Goal: Transaction & Acquisition: Purchase product/service

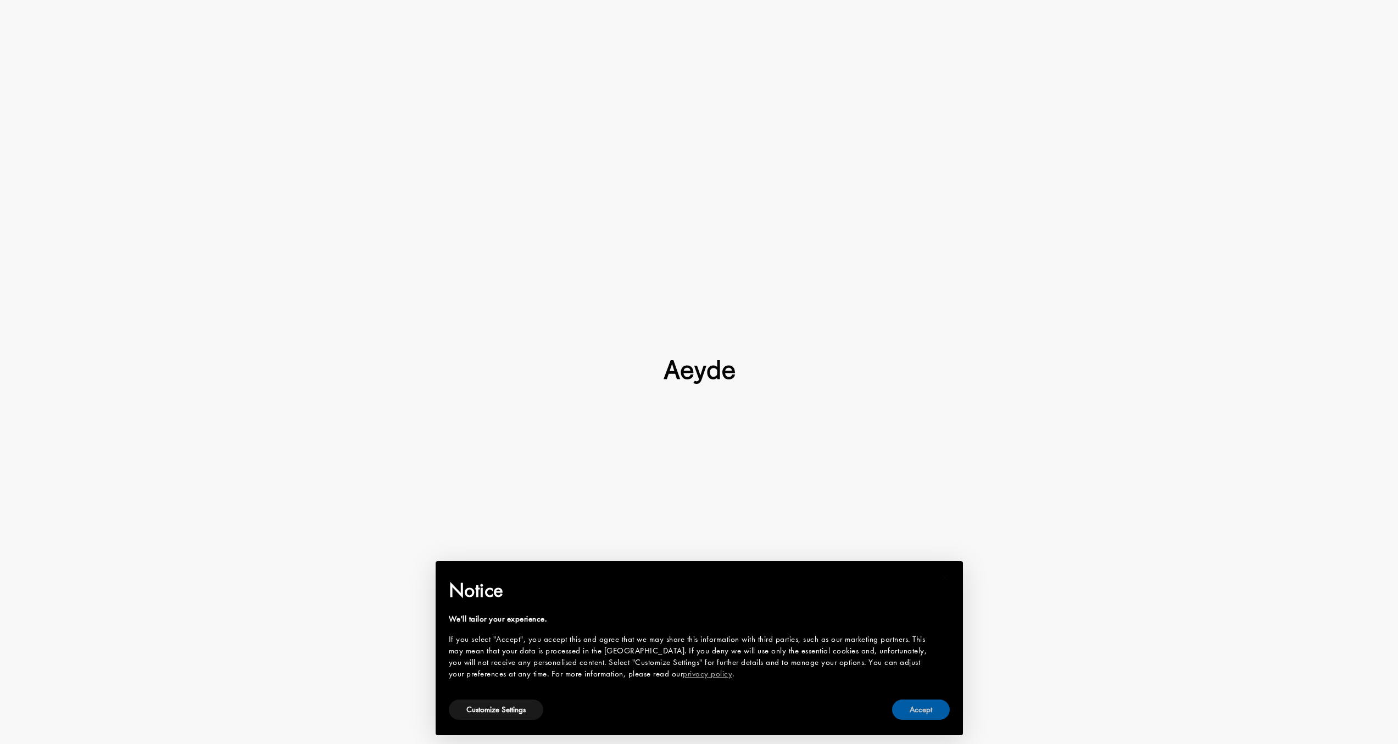
click at [936, 719] on button "Accept" at bounding box center [921, 710] width 58 height 20
click at [935, 710] on button "Accept" at bounding box center [921, 710] width 58 height 20
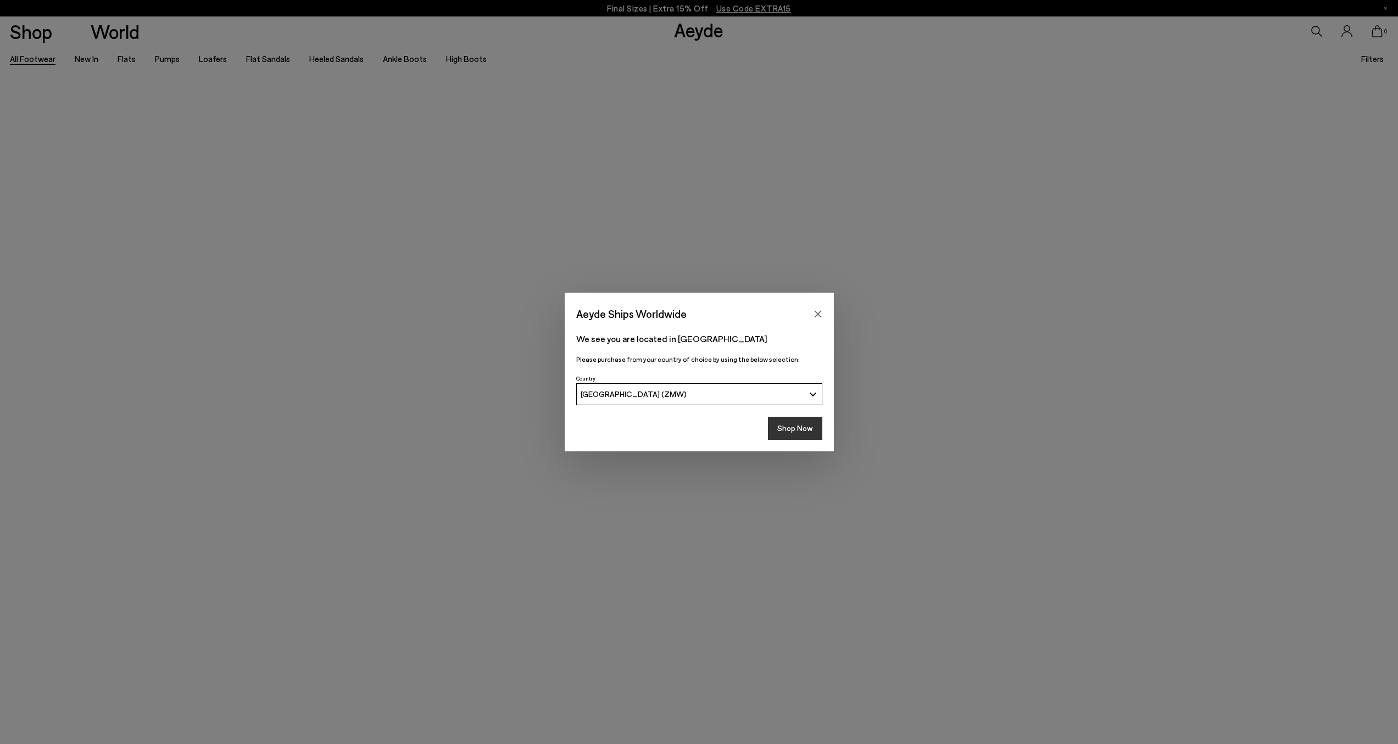
click at [805, 434] on button "Shop Now" at bounding box center [795, 428] width 54 height 23
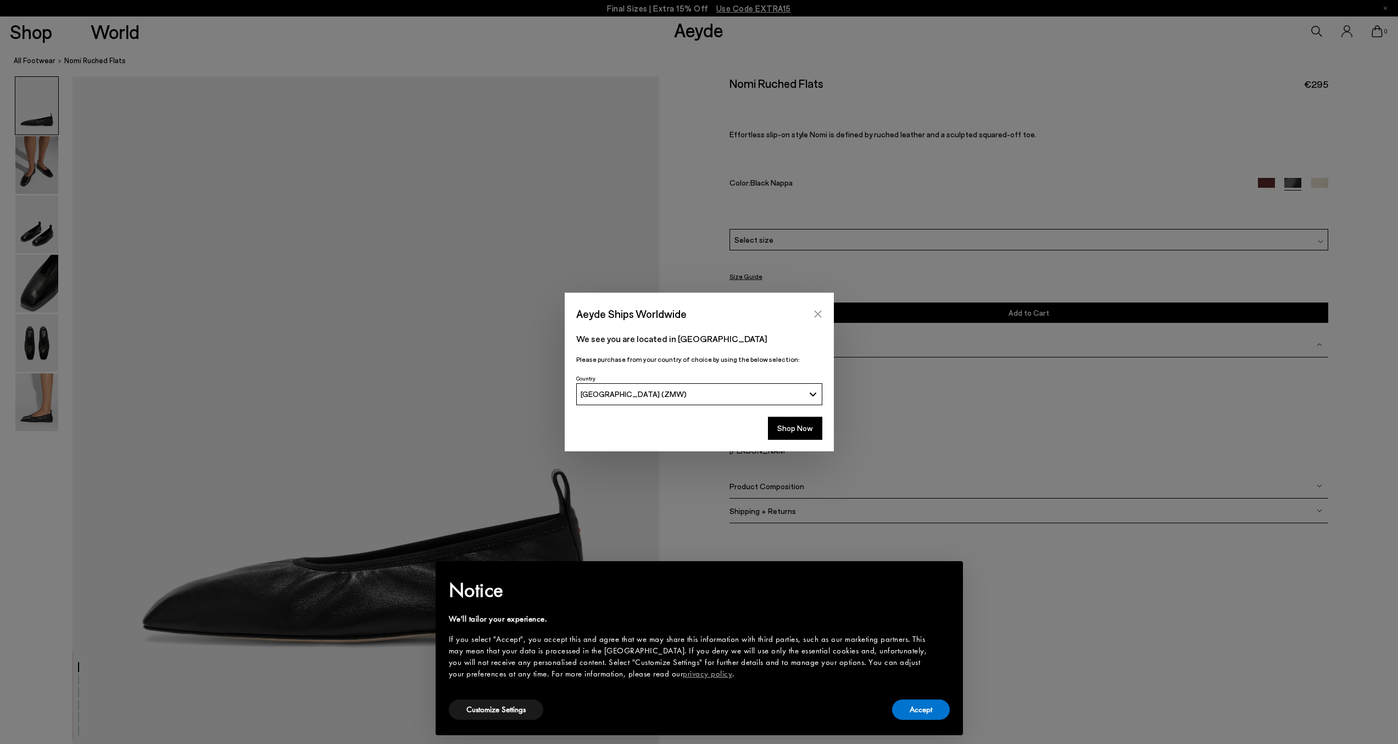
click at [818, 312] on icon "Close" at bounding box center [817, 313] width 7 height 7
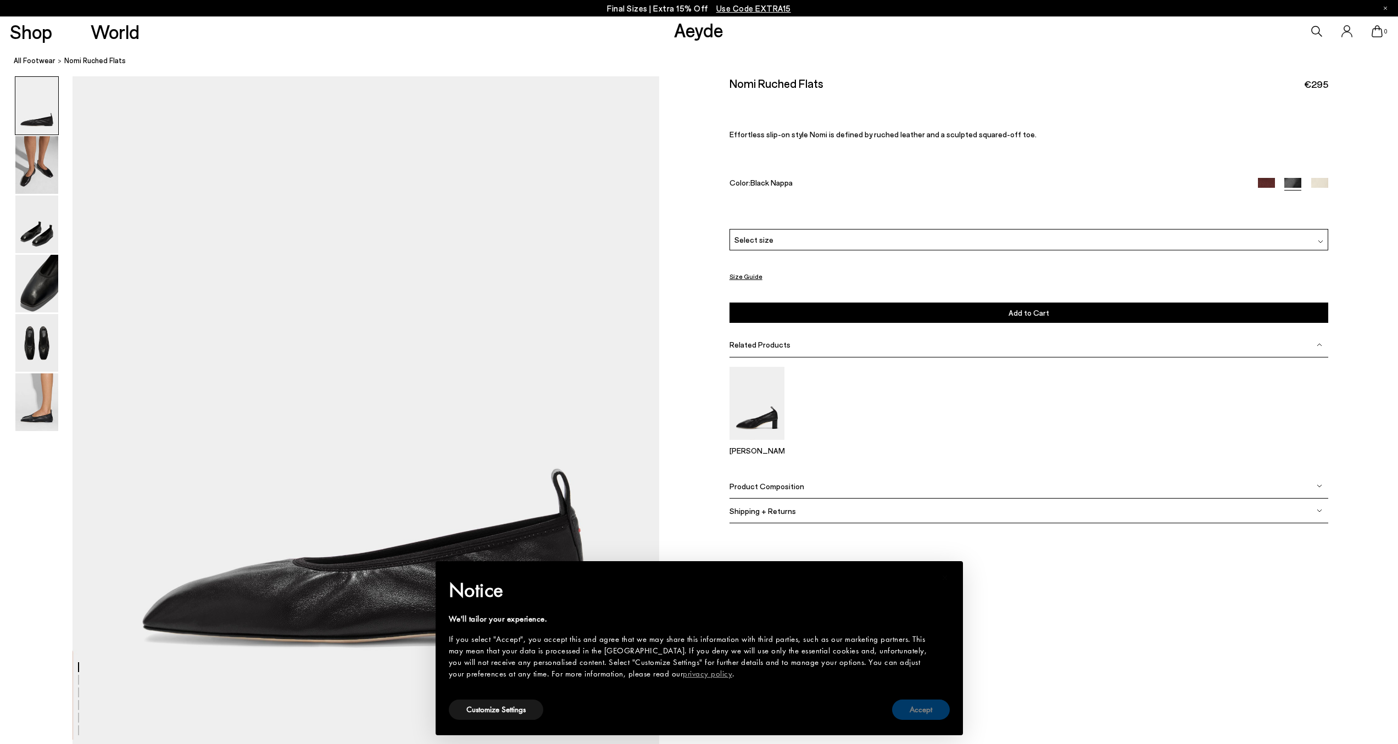
click at [915, 714] on button "Accept" at bounding box center [921, 710] width 58 height 20
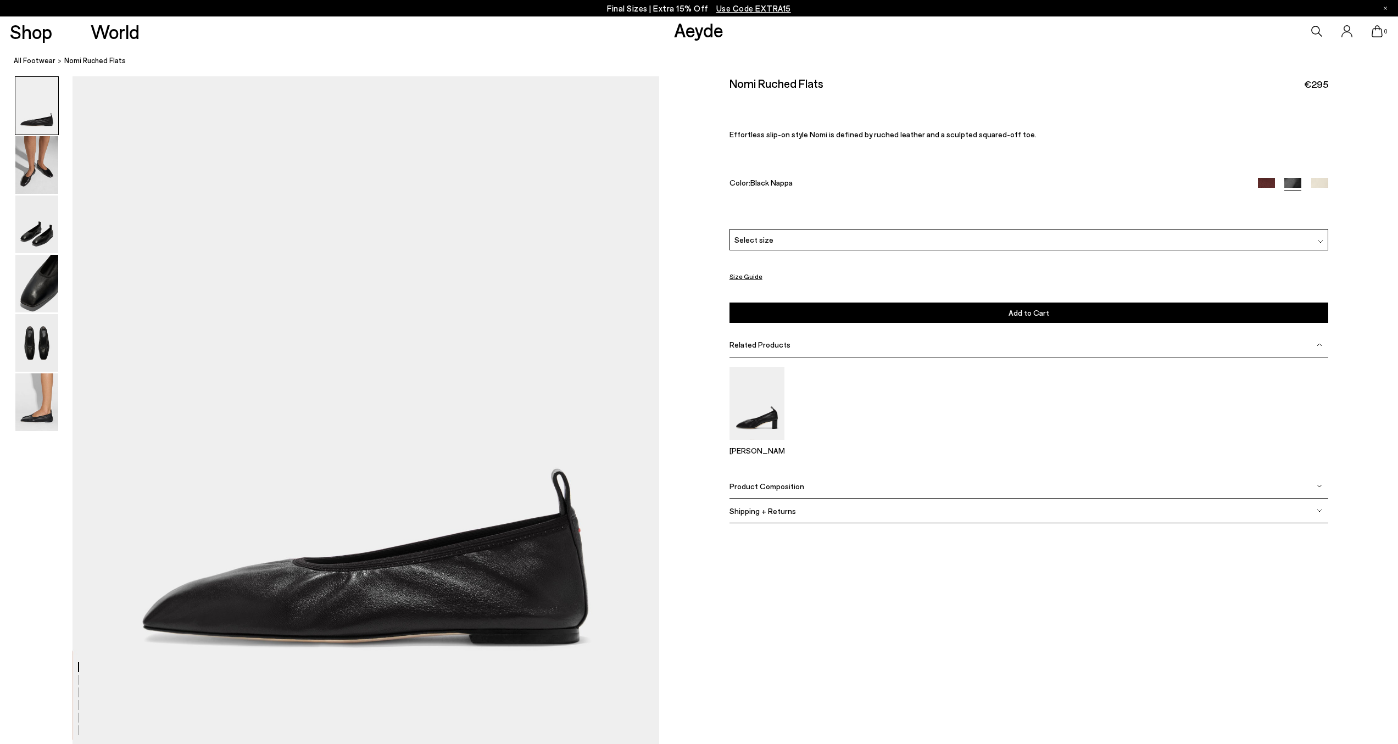
click at [940, 249] on div "Select size" at bounding box center [1028, 239] width 599 height 21
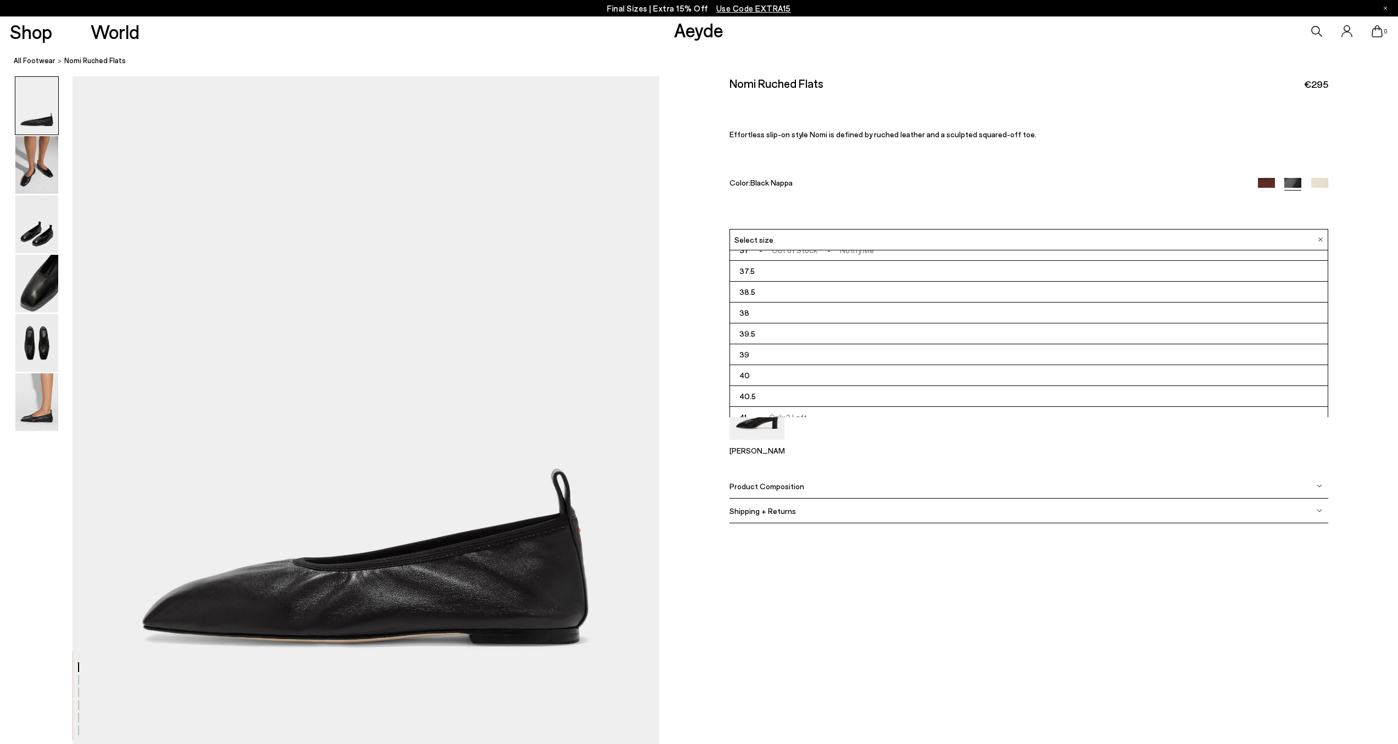
scroll to position [63, 0]
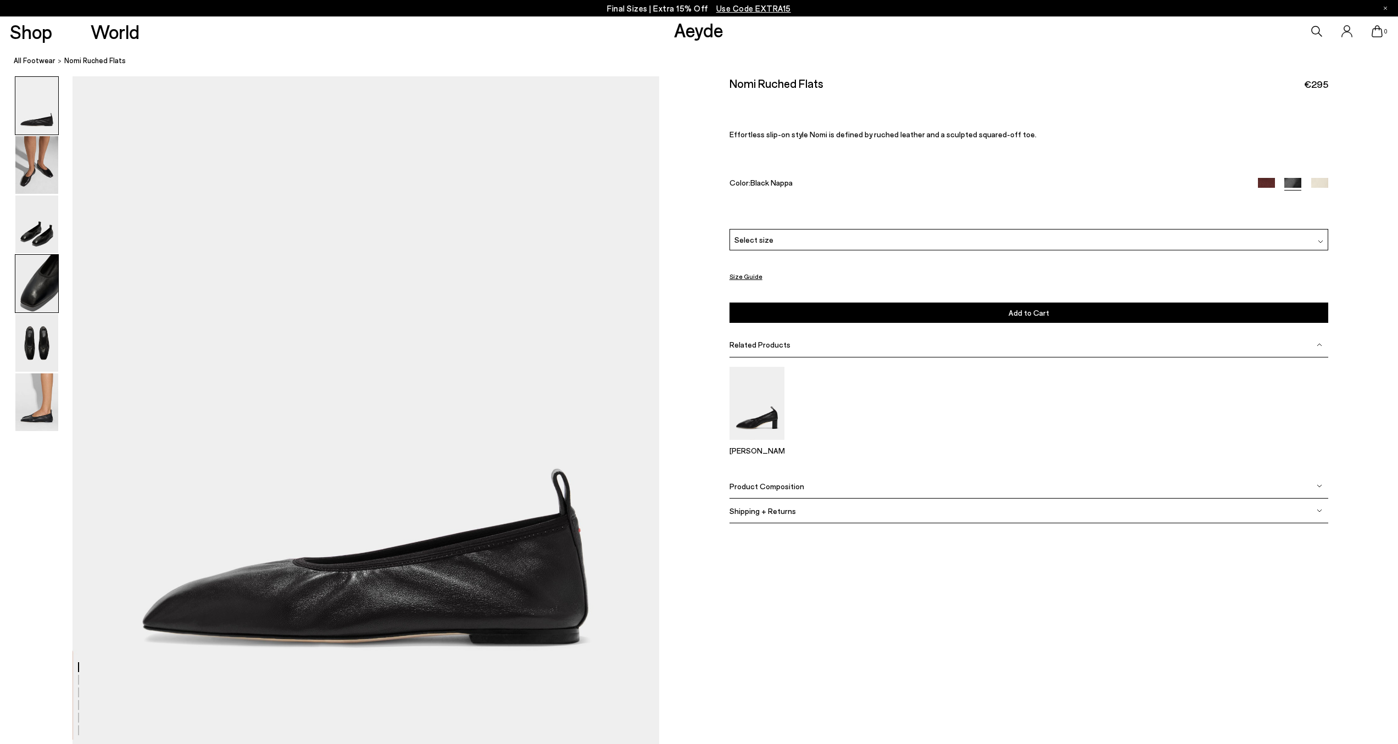
click at [29, 292] on img at bounding box center [36, 284] width 43 height 58
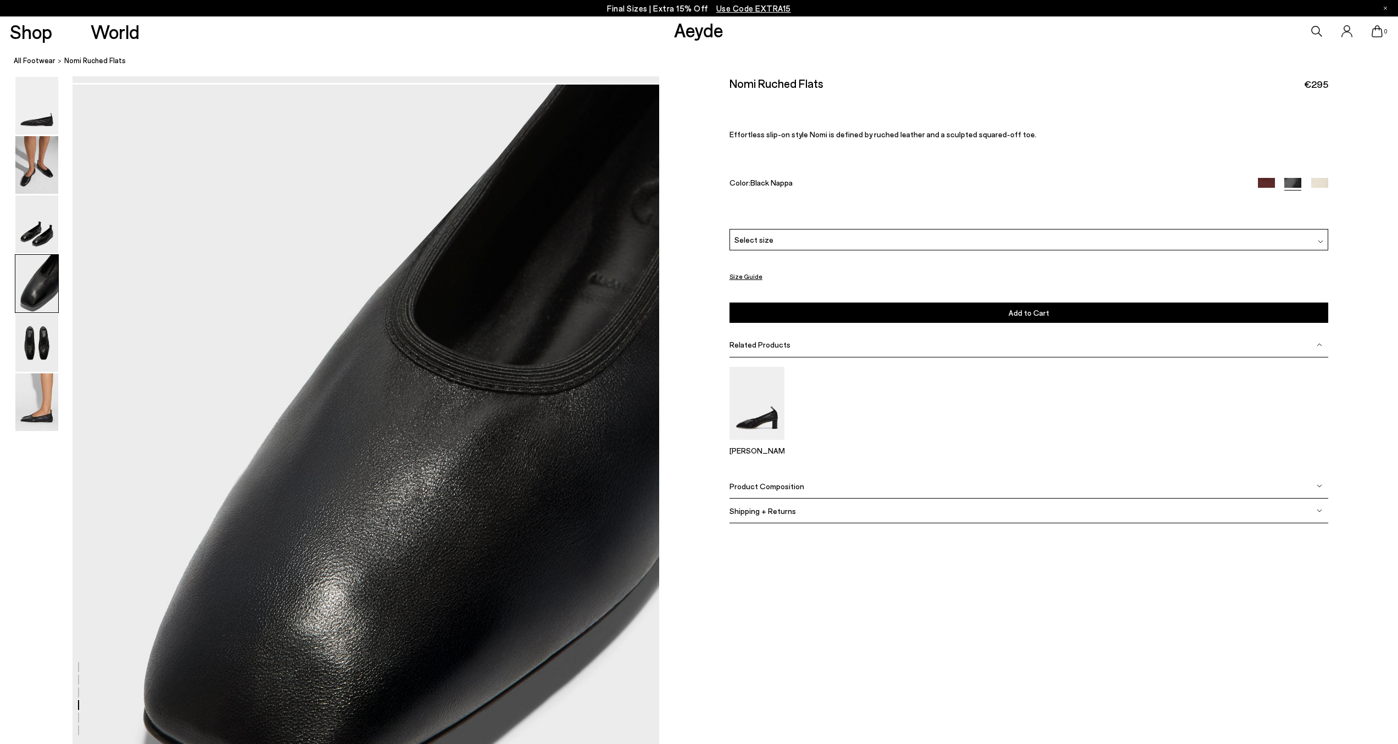
scroll to position [2238, 0]
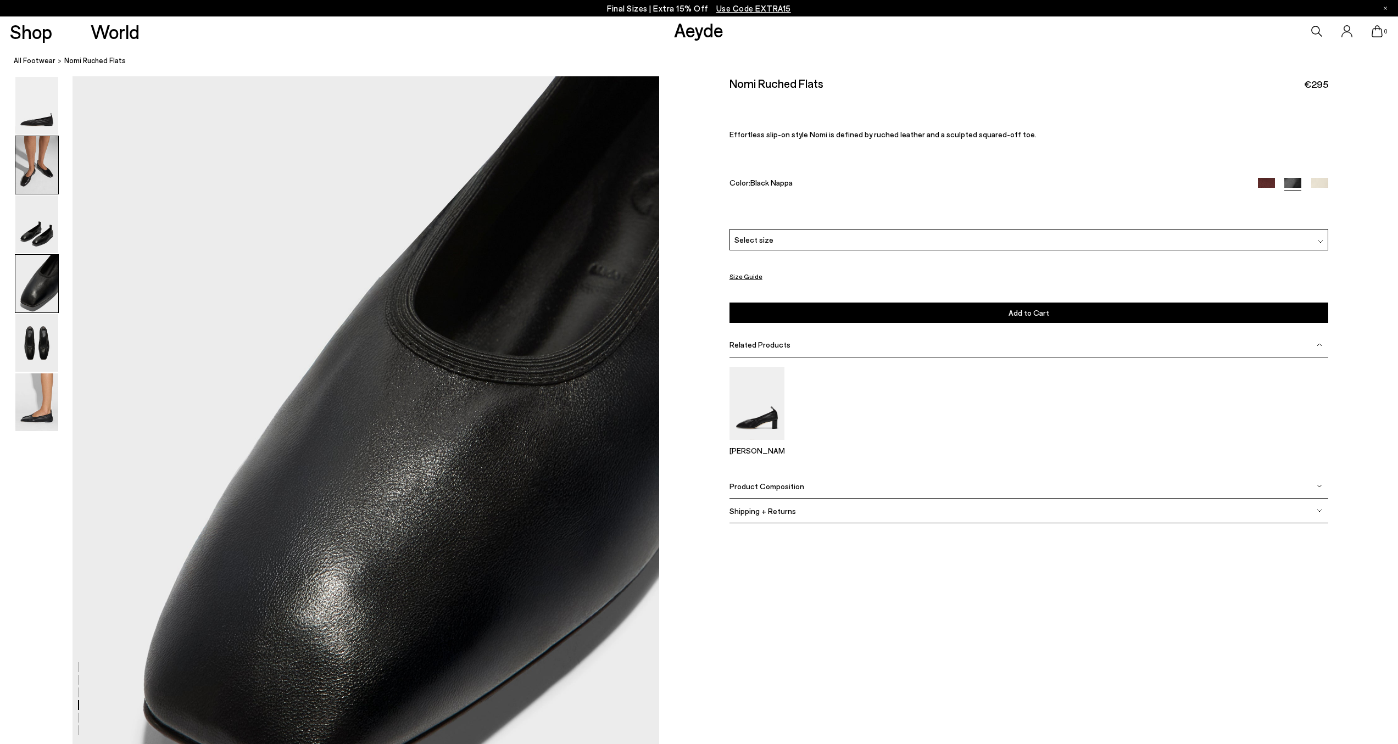
click at [40, 185] on img at bounding box center [36, 165] width 43 height 58
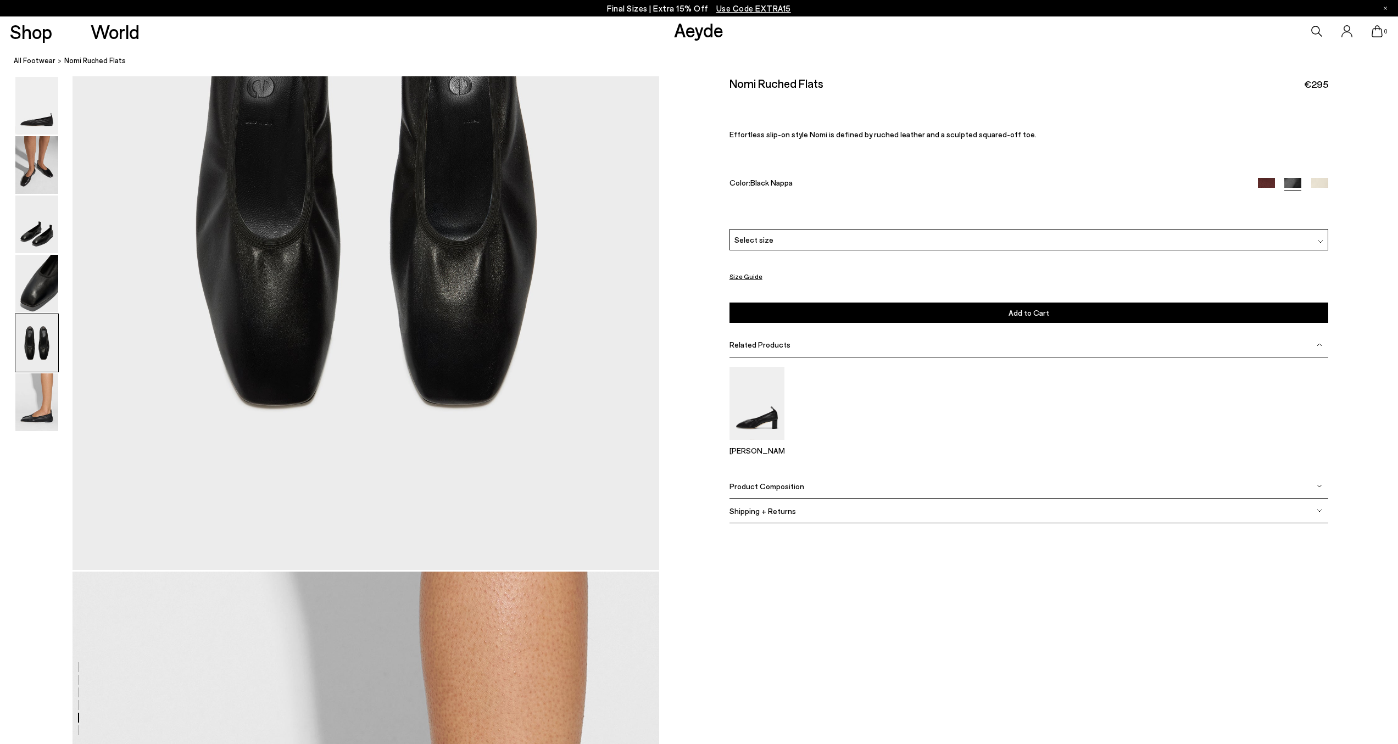
scroll to position [2579, 0]
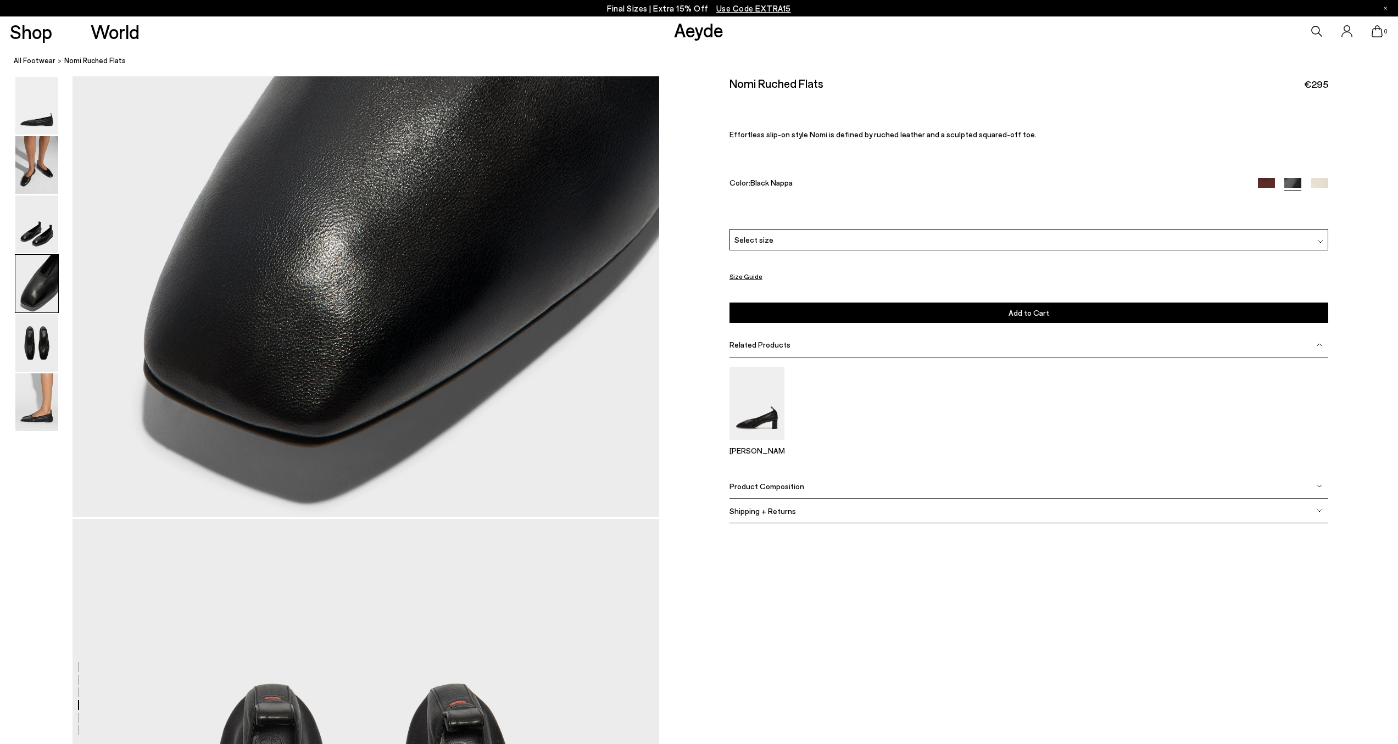
click at [1268, 183] on img at bounding box center [1266, 185] width 17 height 17
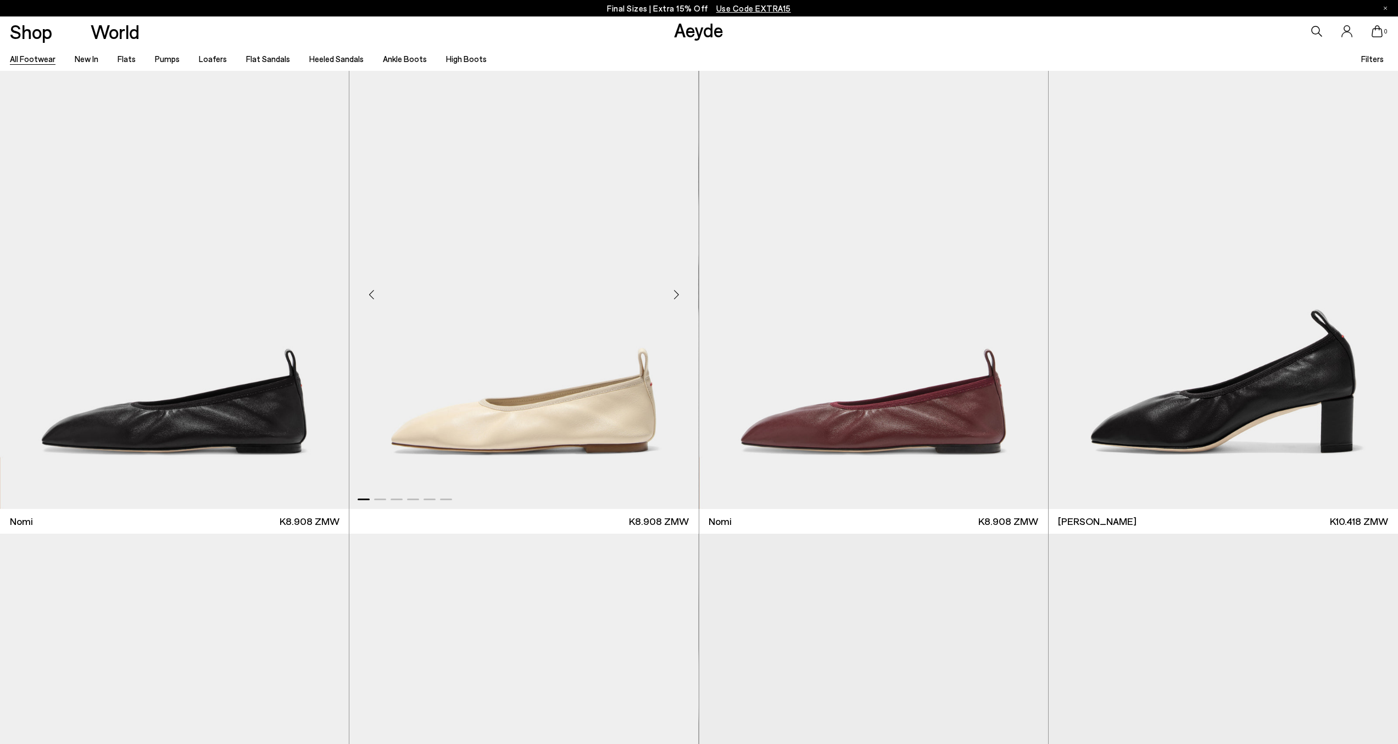
scroll to position [337, 0]
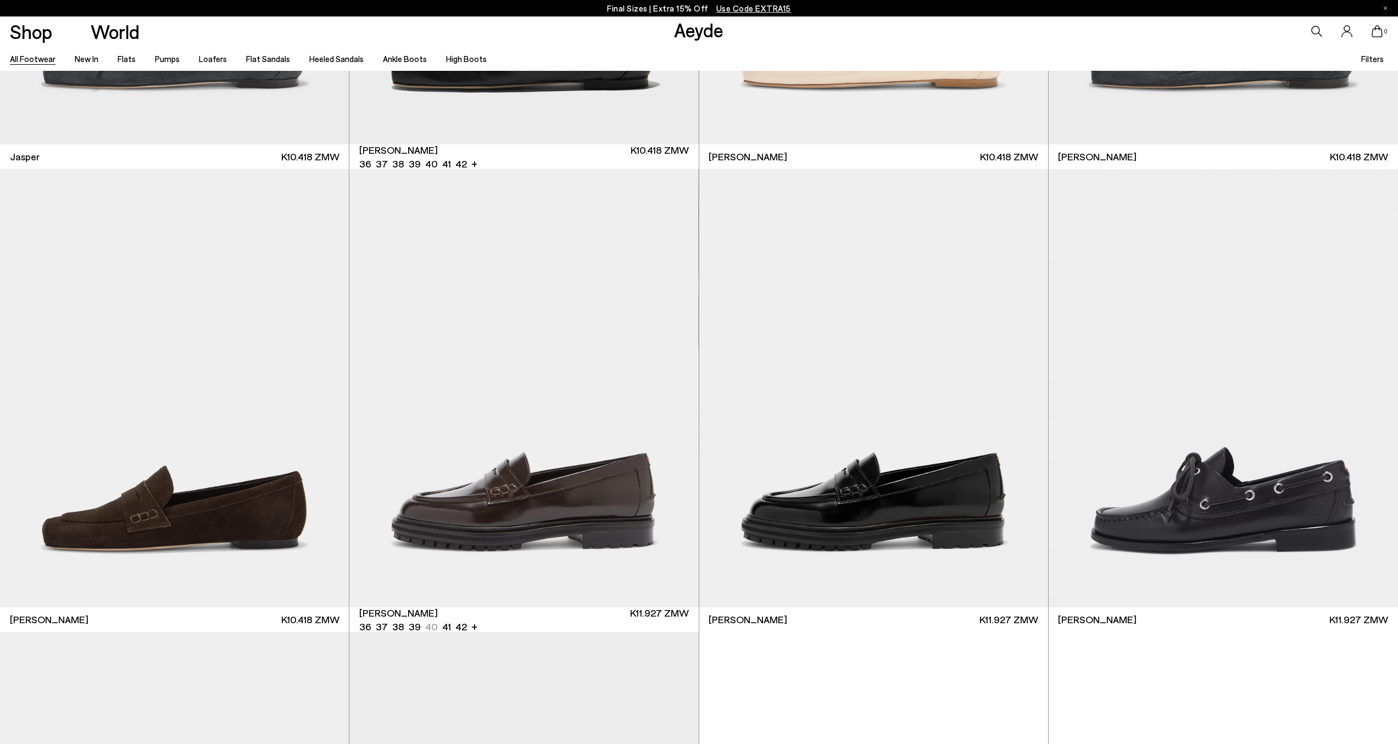
scroll to position [1370, 0]
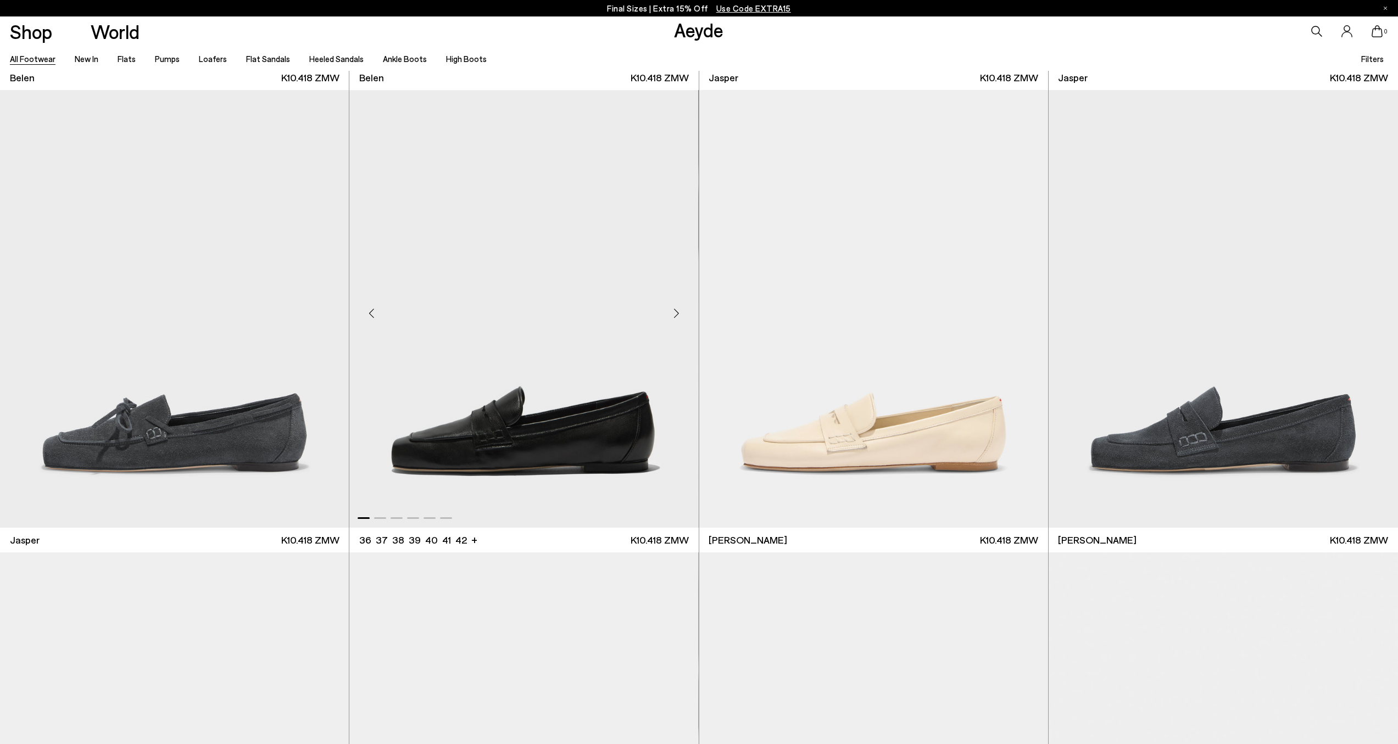
click at [599, 502] on img "1 / 6" at bounding box center [523, 309] width 349 height 438
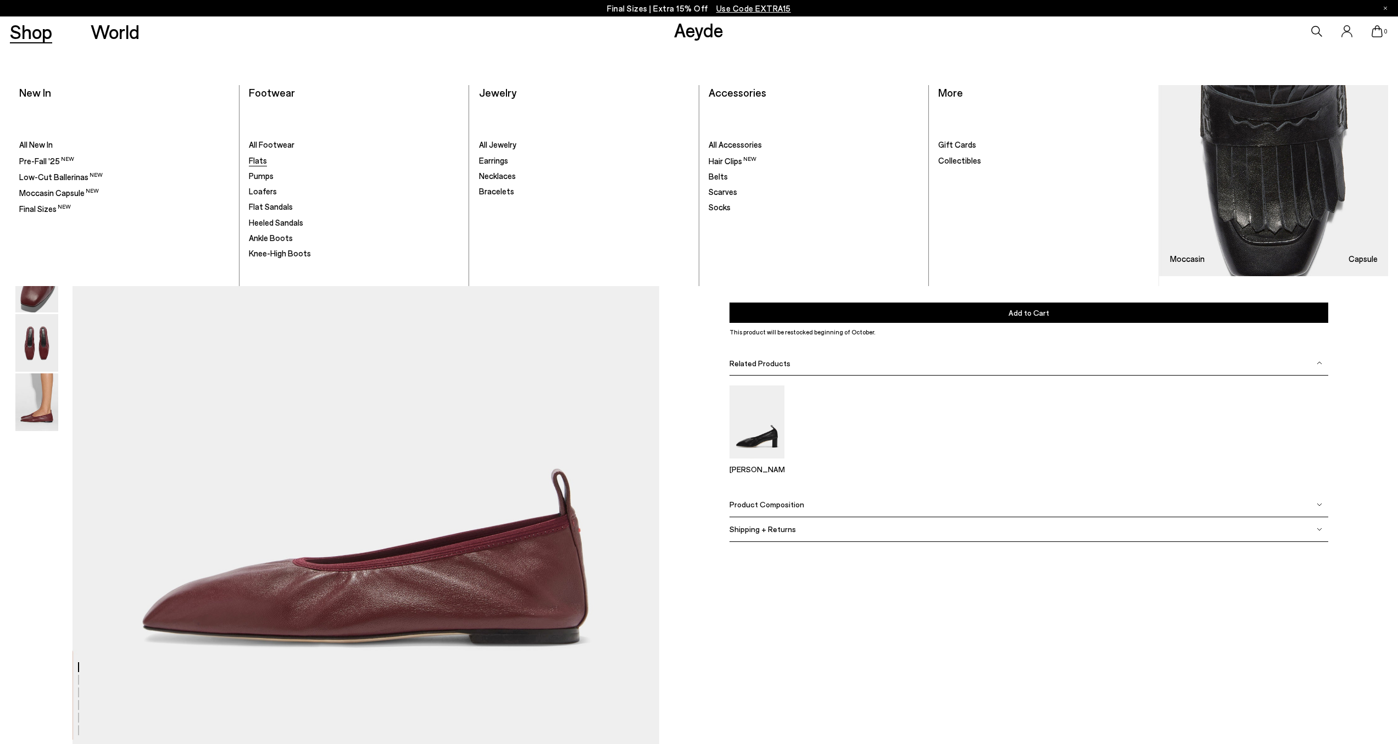
click at [262, 162] on span "Flats" at bounding box center [258, 160] width 18 height 10
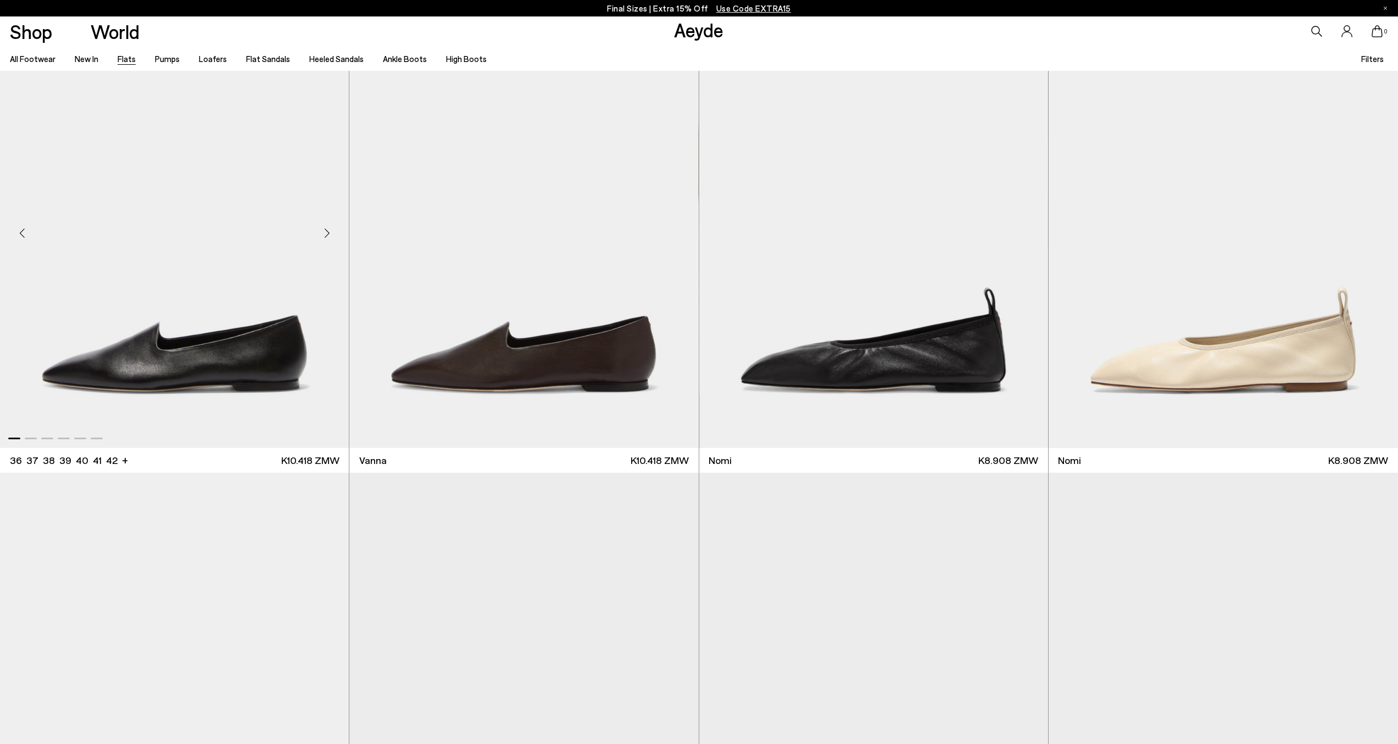
scroll to position [692, 0]
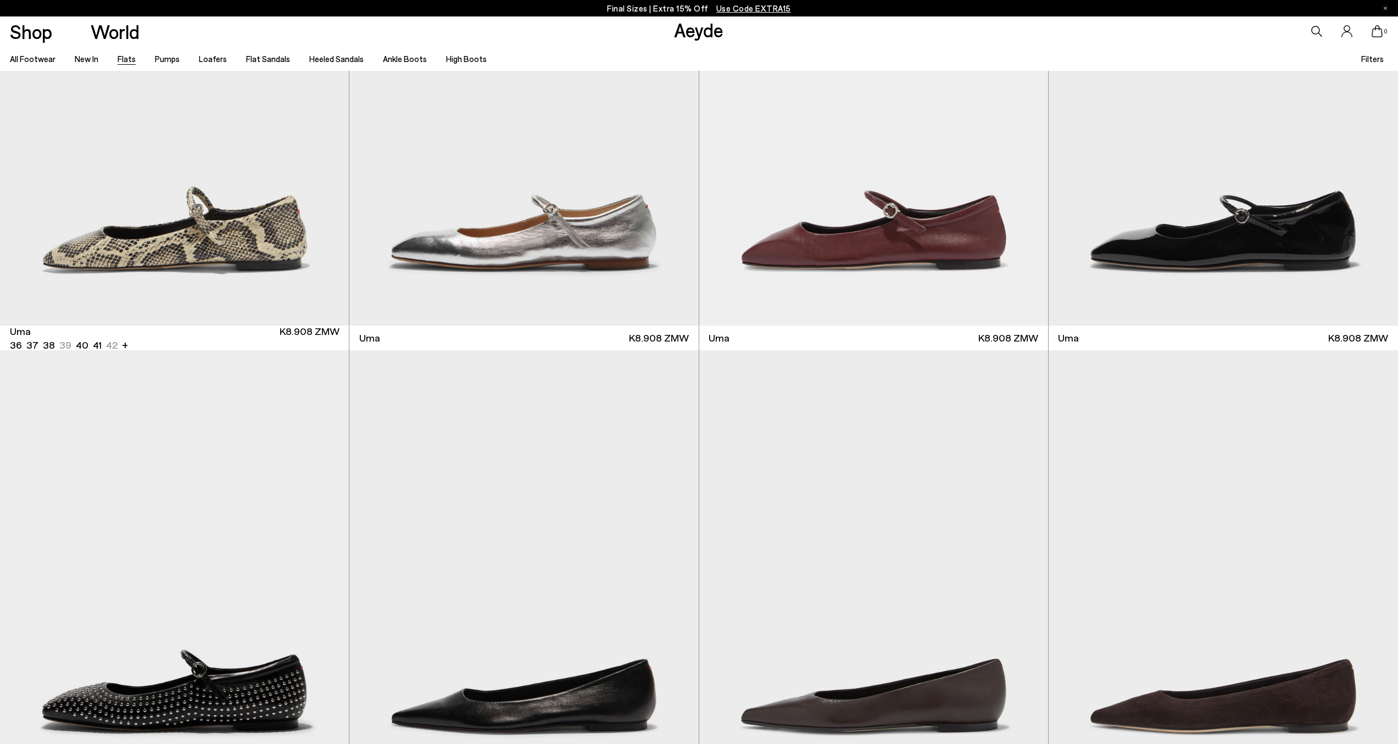
scroll to position [1708, 0]
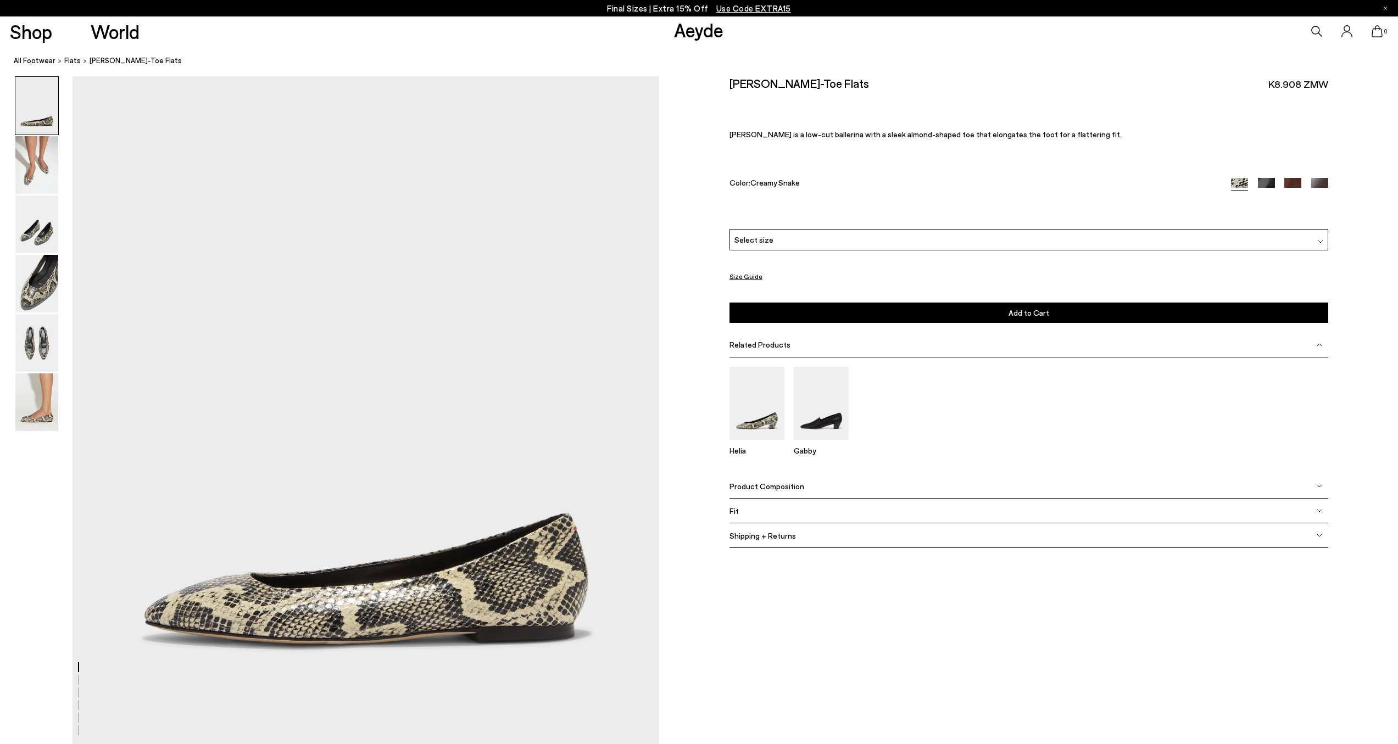
click at [915, 243] on div "Select size" at bounding box center [1028, 239] width 599 height 21
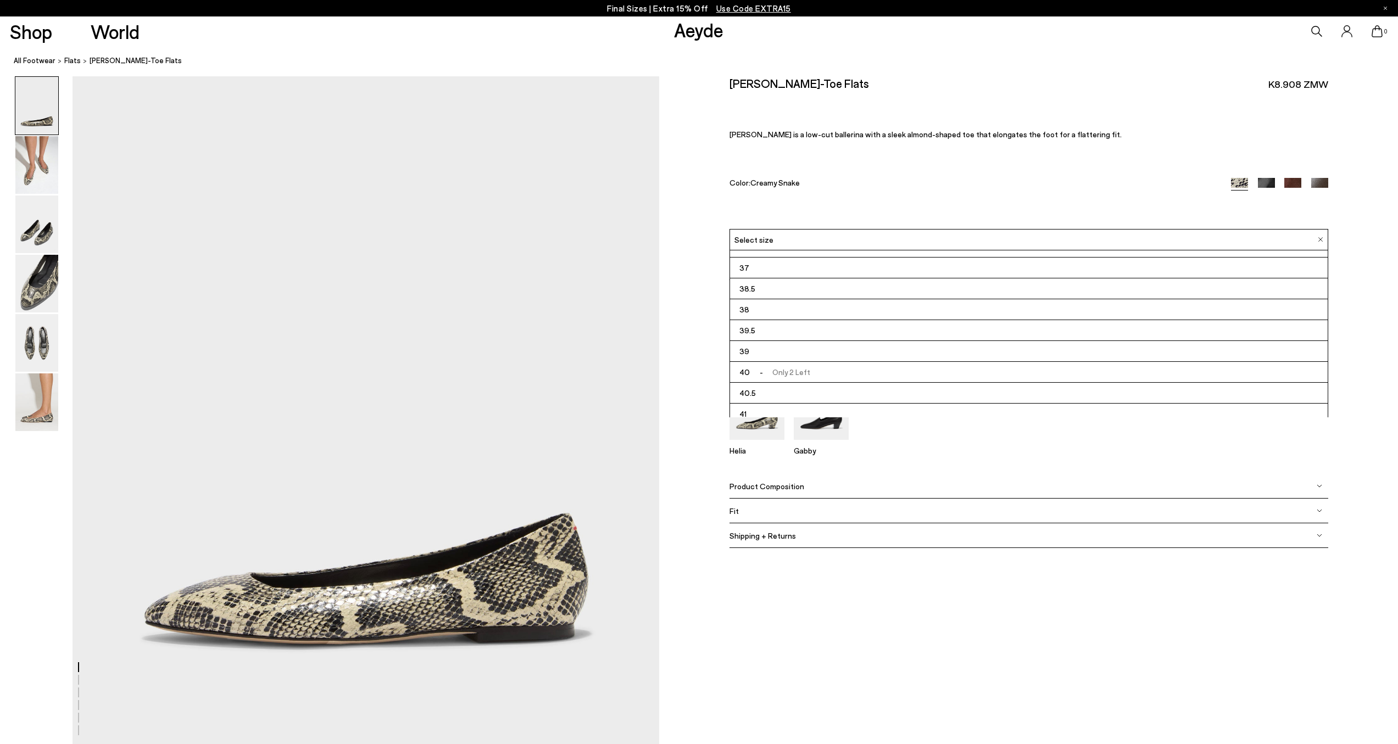
scroll to position [63, 0]
click at [35, 336] on img at bounding box center [36, 343] width 43 height 58
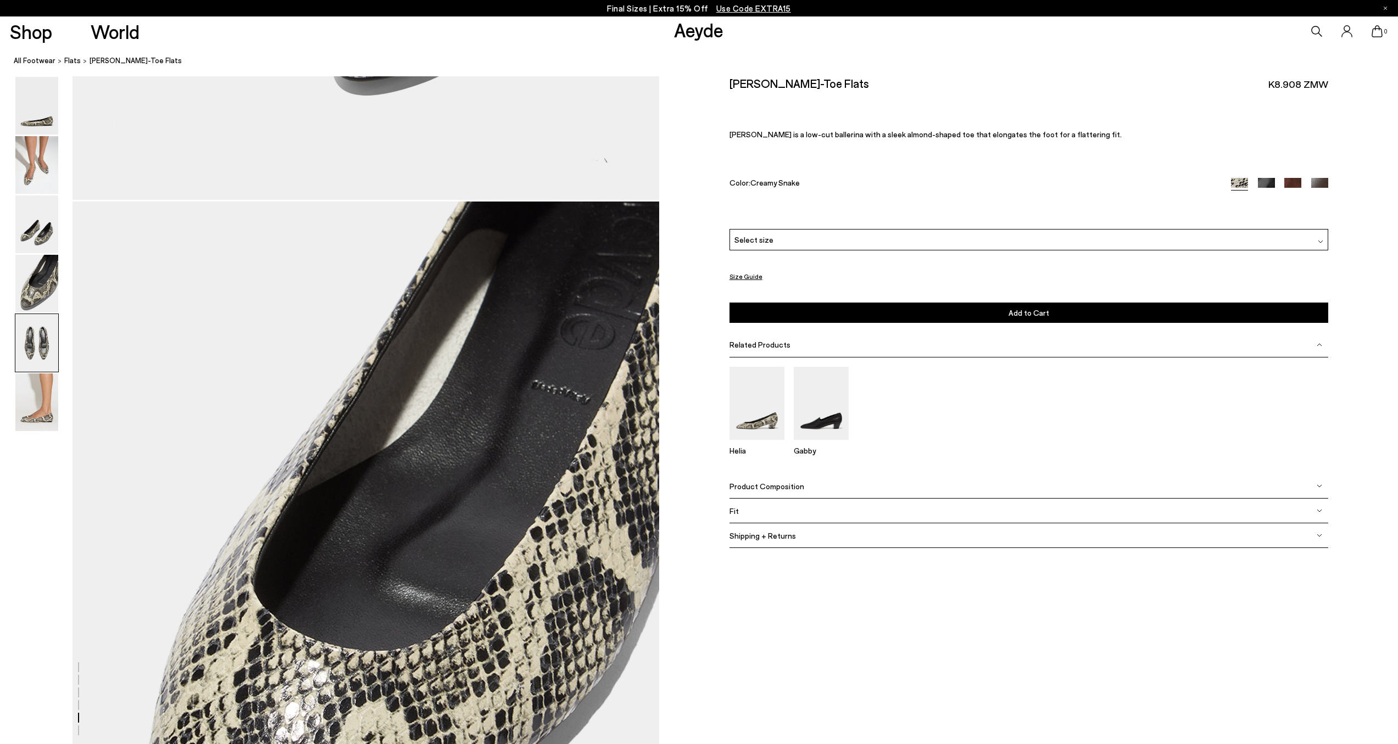
scroll to position [3023, 0]
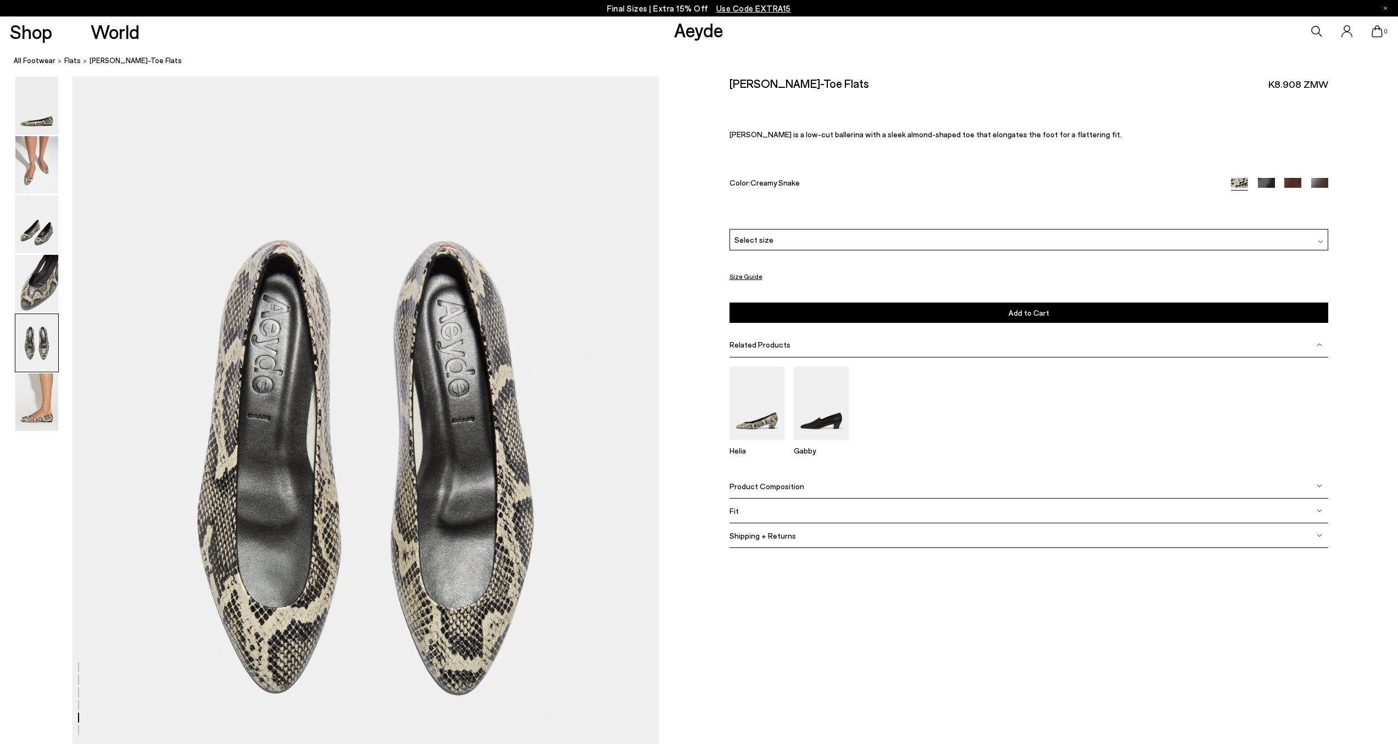
click at [1269, 179] on img at bounding box center [1266, 185] width 17 height 17
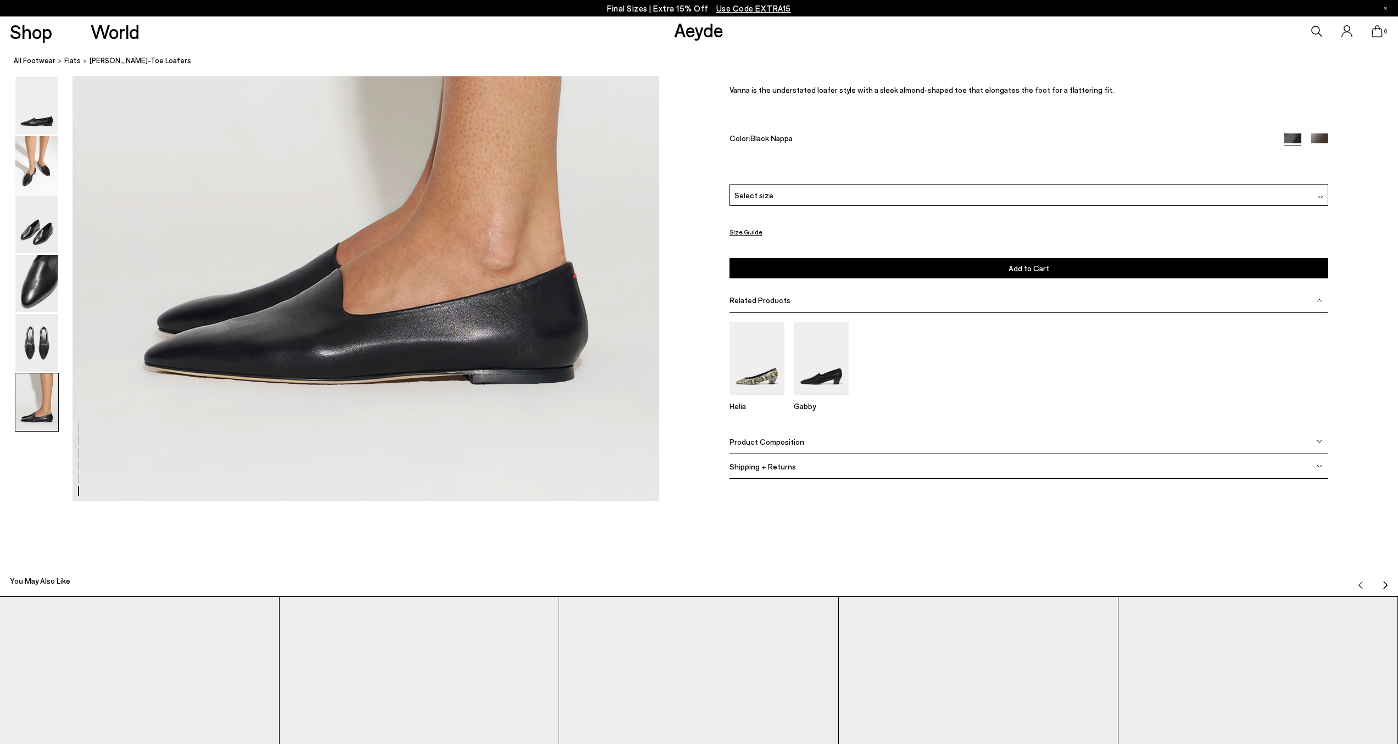
scroll to position [4174, 0]
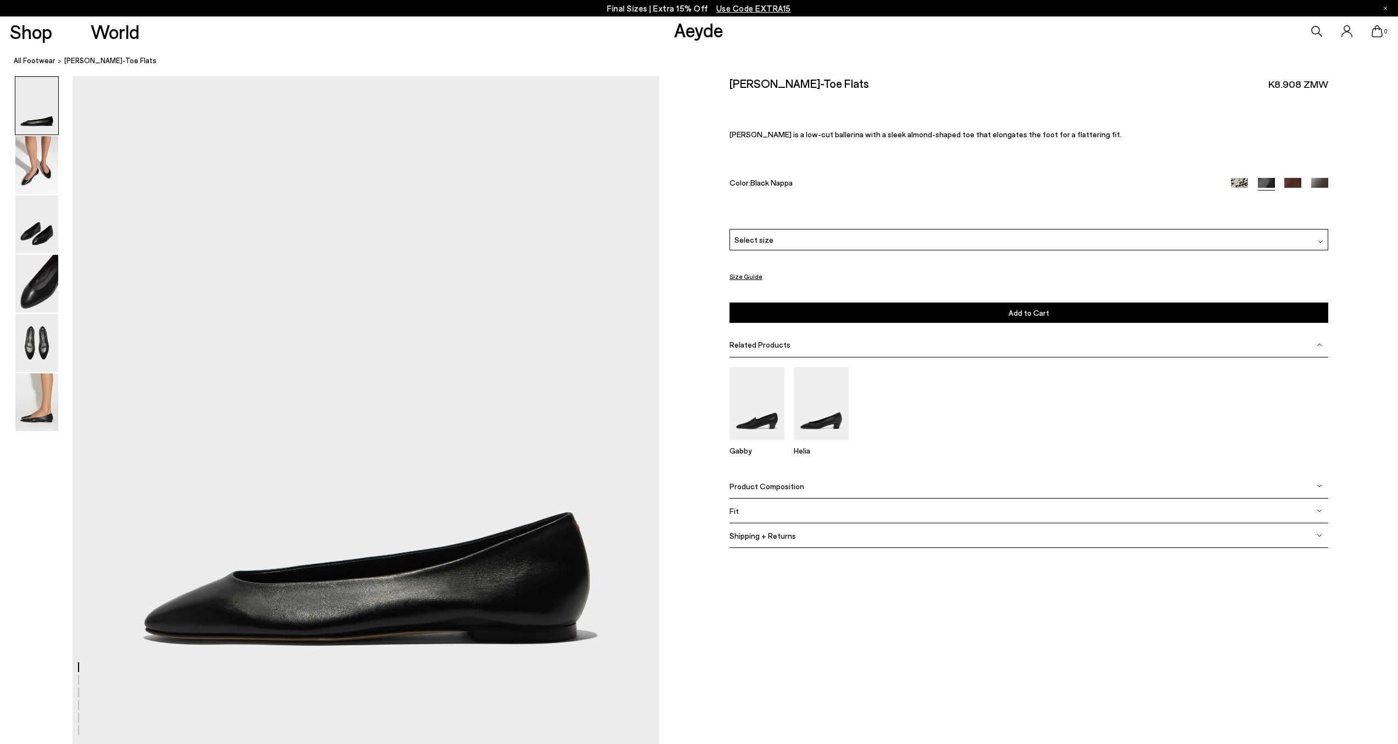
click at [1299, 183] on img at bounding box center [1292, 186] width 17 height 17
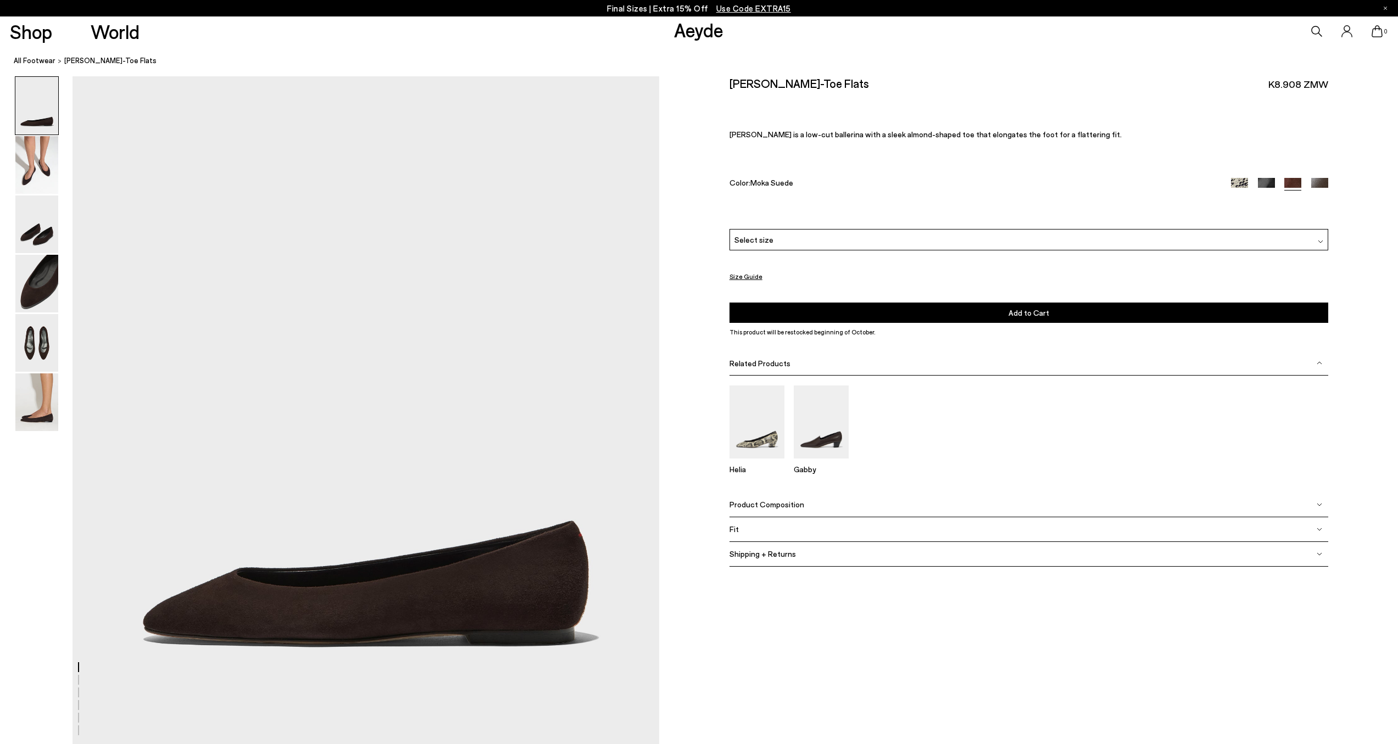
click at [1323, 182] on img at bounding box center [1319, 186] width 17 height 17
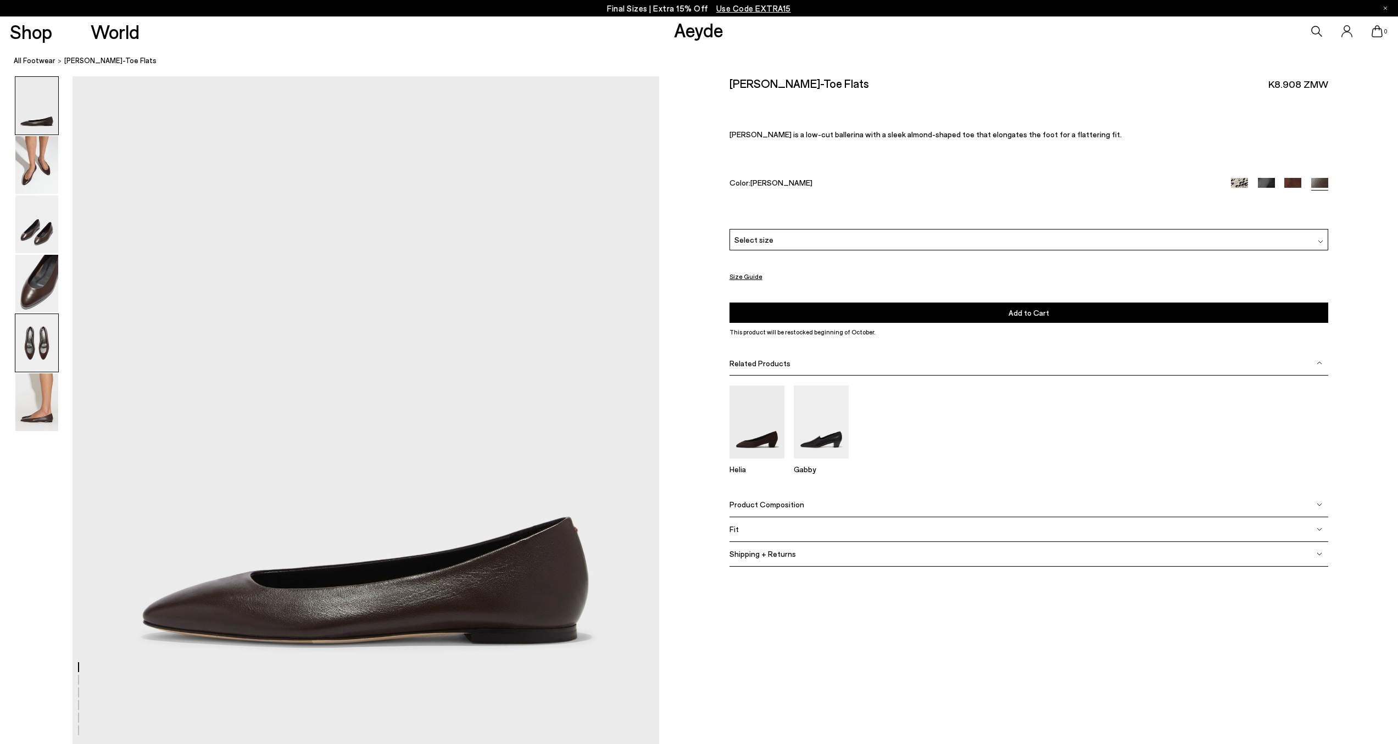
click at [49, 336] on img at bounding box center [36, 343] width 43 height 58
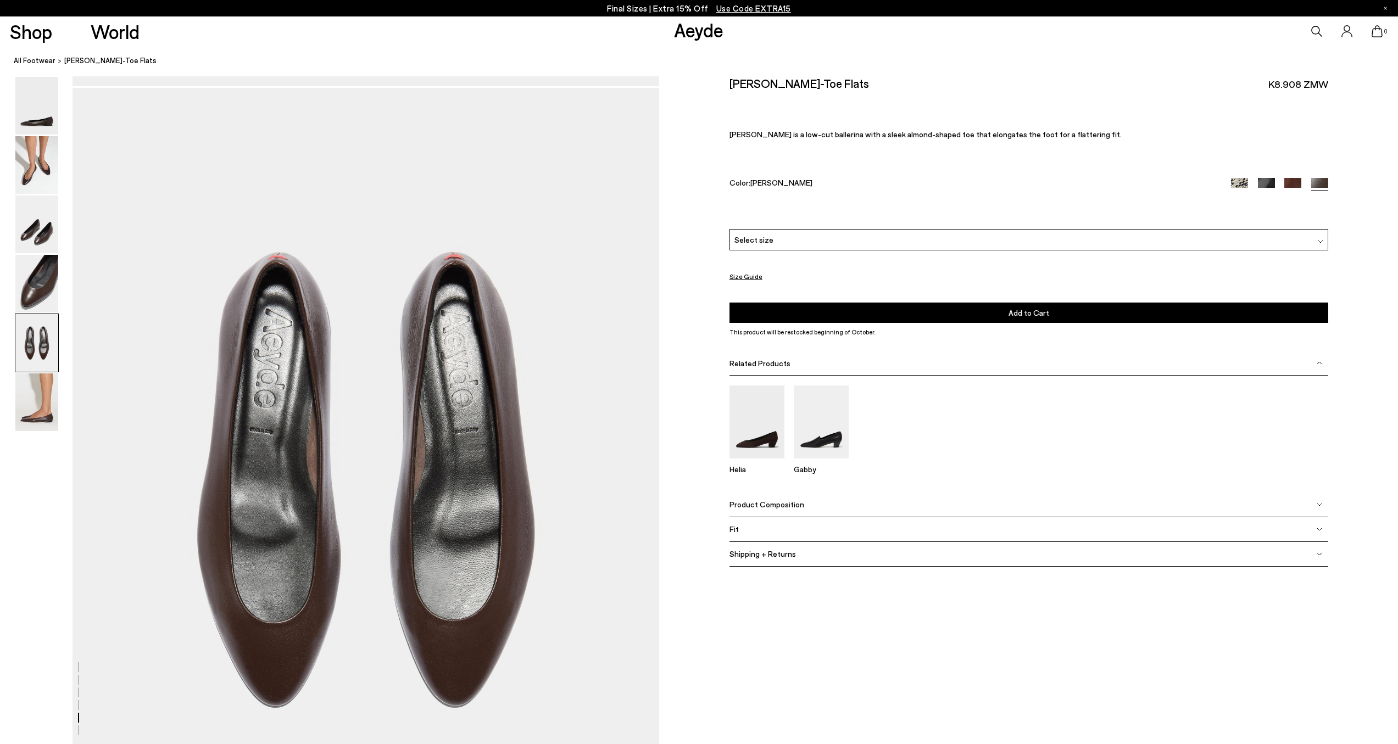
scroll to position [3023, 0]
